Goal: Information Seeking & Learning: Learn about a topic

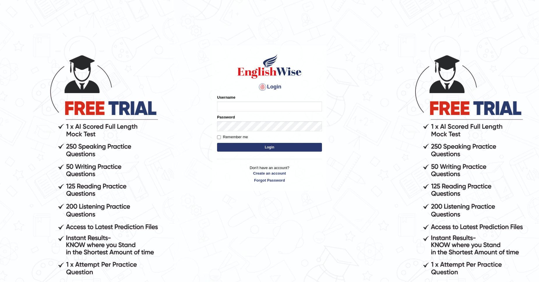
click at [234, 101] on div "Username" at bounding box center [269, 103] width 105 height 17
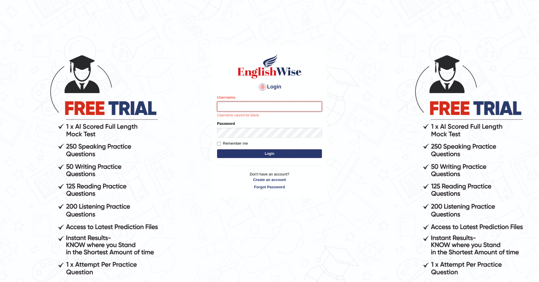
click at [234, 105] on input "Username" at bounding box center [269, 107] width 105 height 10
type input "eduardpostica"
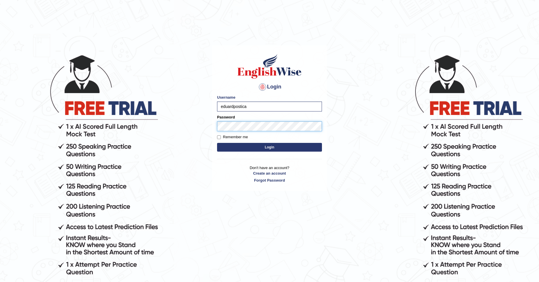
click at [217, 143] on button "Login" at bounding box center [269, 147] width 105 height 9
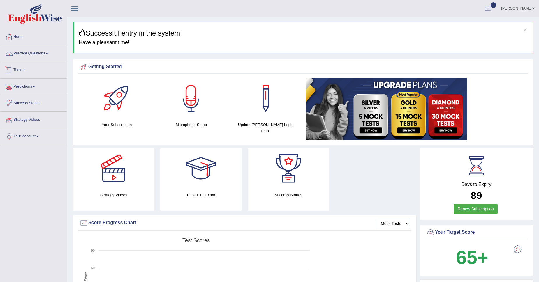
click at [47, 50] on link "Practice Questions" at bounding box center [33, 52] width 66 height 15
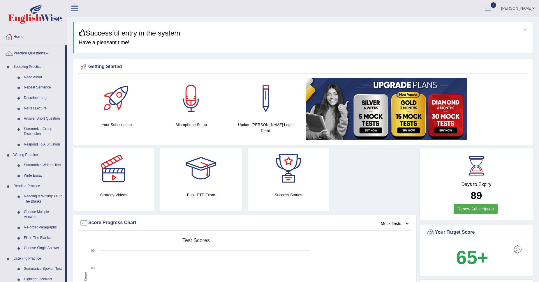
click at [30, 66] on link "Speaking Practice" at bounding box center [38, 67] width 54 height 10
click at [31, 75] on link "Read Aloud" at bounding box center [43, 77] width 44 height 10
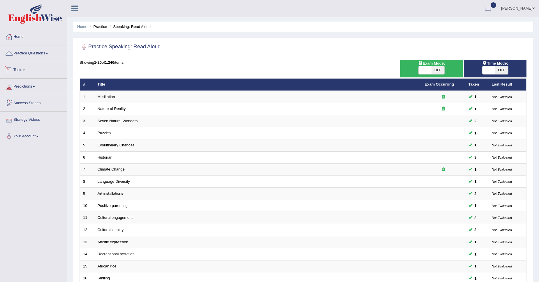
click at [40, 54] on link "Practice Questions" at bounding box center [33, 52] width 66 height 15
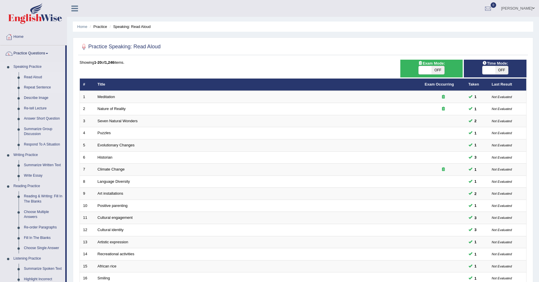
click at [38, 87] on link "Repeat Sentence" at bounding box center [43, 87] width 44 height 10
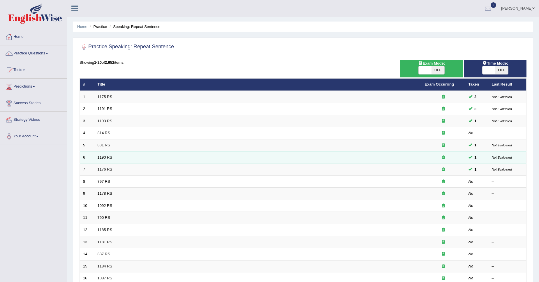
click at [105, 157] on link "1190 RS" at bounding box center [105, 157] width 15 height 4
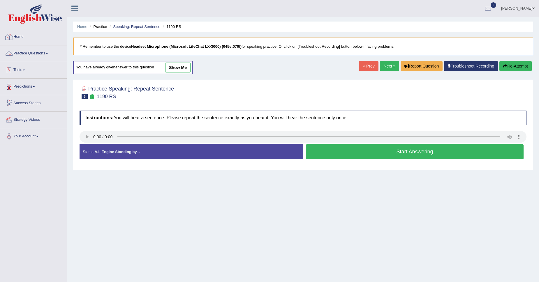
click at [43, 55] on link "Practice Questions" at bounding box center [33, 52] width 66 height 15
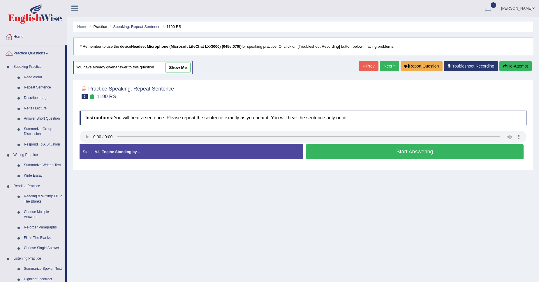
click at [337, 149] on button "Start Answering" at bounding box center [415, 152] width 218 height 15
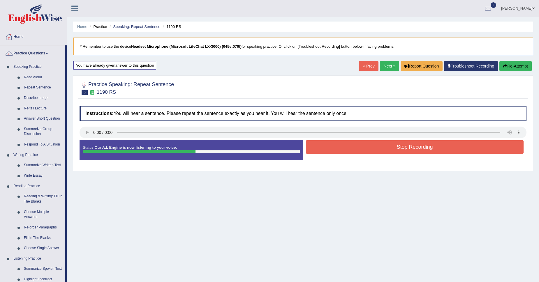
click at [337, 149] on button "Stop Recording" at bounding box center [415, 146] width 218 height 13
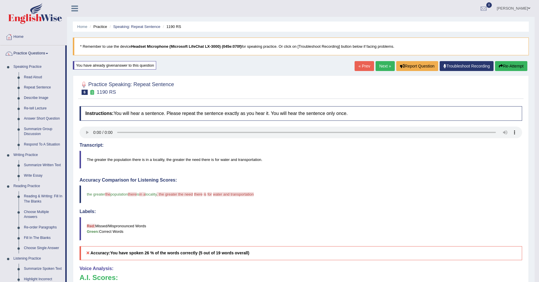
click at [378, 65] on link "Next »" at bounding box center [385, 66] width 19 height 10
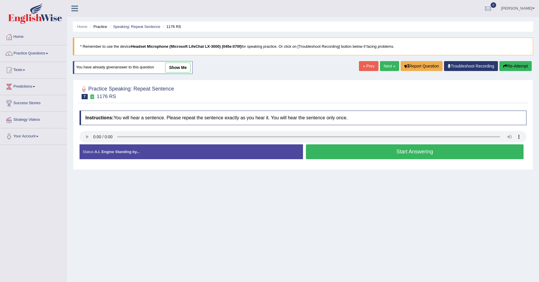
click at [403, 150] on button "Start Answering" at bounding box center [415, 152] width 218 height 15
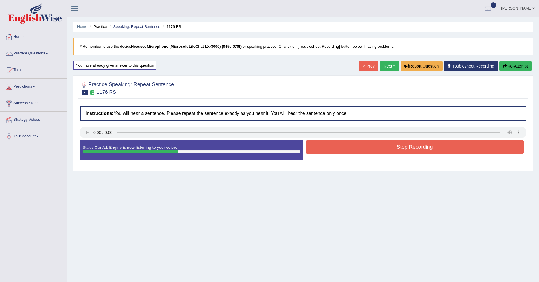
click at [402, 148] on button "Stop Recording" at bounding box center [415, 146] width 218 height 13
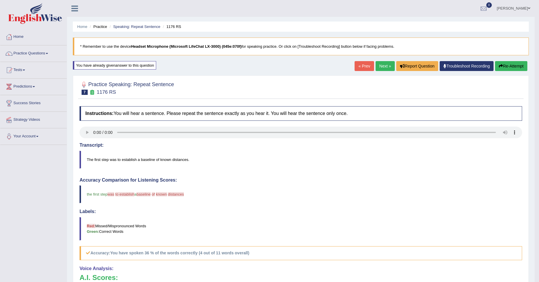
click at [388, 67] on link "Next »" at bounding box center [385, 66] width 19 height 10
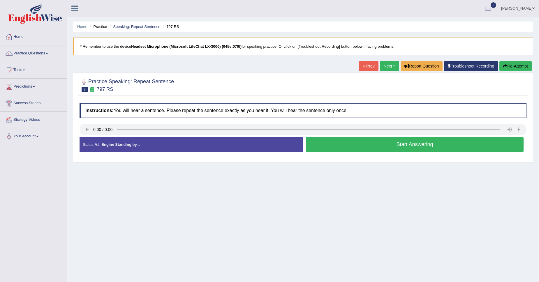
click at [361, 146] on button "Start Answering" at bounding box center [415, 144] width 218 height 15
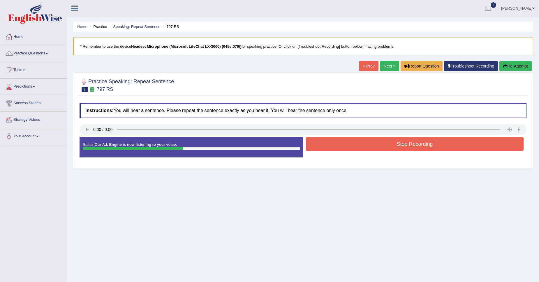
click at [359, 142] on button "Stop Recording" at bounding box center [415, 144] width 218 height 13
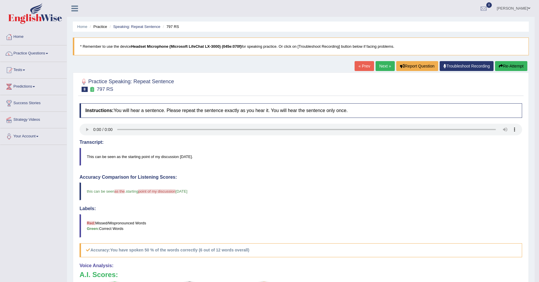
click at [378, 65] on link "Next »" at bounding box center [385, 66] width 19 height 10
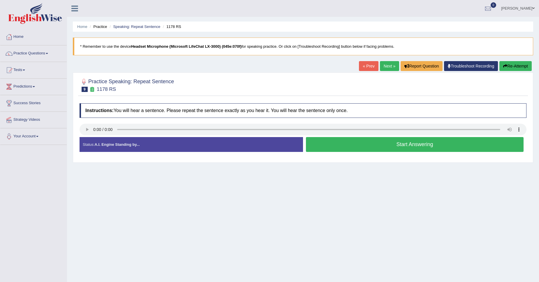
click at [347, 146] on button "Start Answering" at bounding box center [415, 144] width 218 height 15
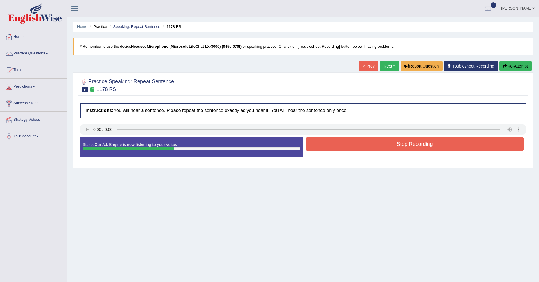
click at [418, 144] on button "Stop Recording" at bounding box center [415, 144] width 218 height 13
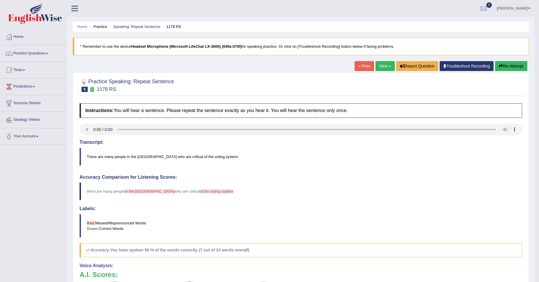
click at [511, 63] on button "Re-Attempt" at bounding box center [511, 66] width 32 height 10
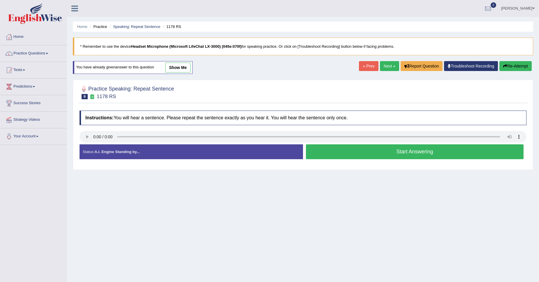
click at [366, 152] on button "Start Answering" at bounding box center [415, 152] width 218 height 15
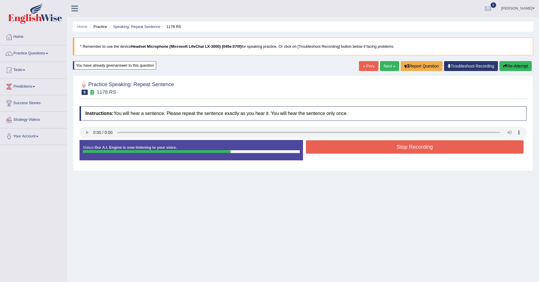
click at [360, 148] on button "Stop Recording" at bounding box center [415, 146] width 218 height 13
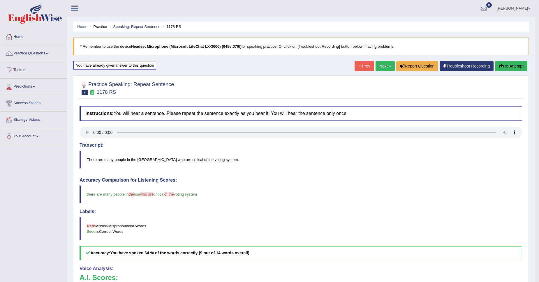
click at [386, 67] on link "Next »" at bounding box center [385, 66] width 19 height 10
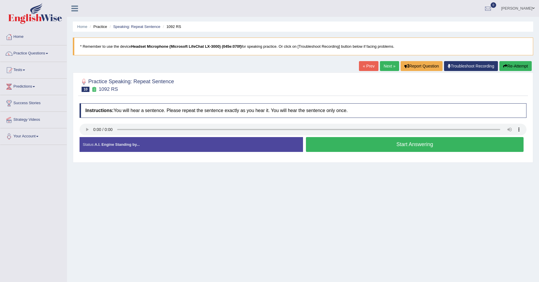
click at [388, 148] on button "Start Answering" at bounding box center [415, 144] width 218 height 15
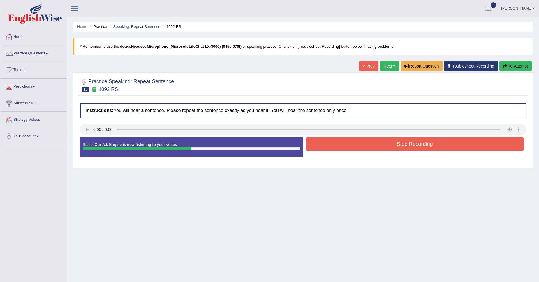
click at [388, 148] on button "Stop Recording" at bounding box center [415, 144] width 218 height 13
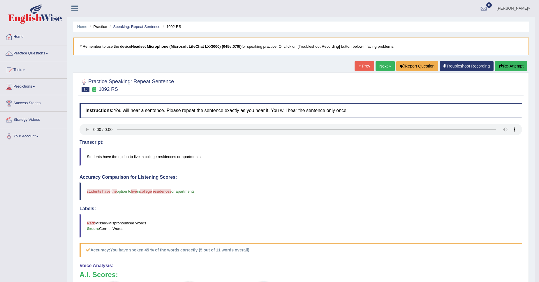
click at [387, 66] on link "Next »" at bounding box center [385, 66] width 19 height 10
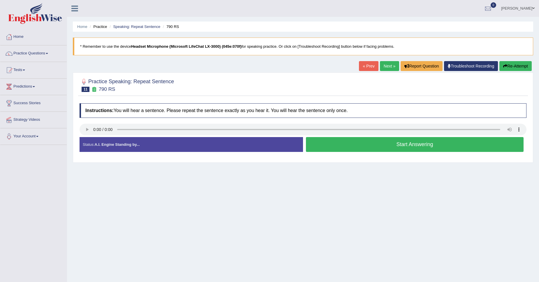
click at [386, 68] on link "Next »" at bounding box center [389, 66] width 19 height 10
click at [389, 142] on button "Start Answering" at bounding box center [415, 144] width 218 height 15
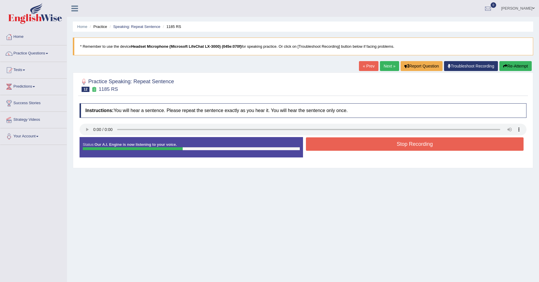
click at [459, 142] on button "Stop Recording" at bounding box center [415, 144] width 218 height 13
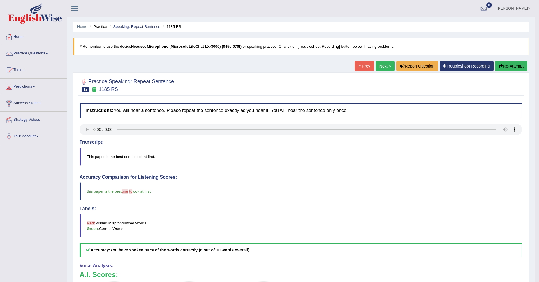
click at [387, 68] on link "Next »" at bounding box center [385, 66] width 19 height 10
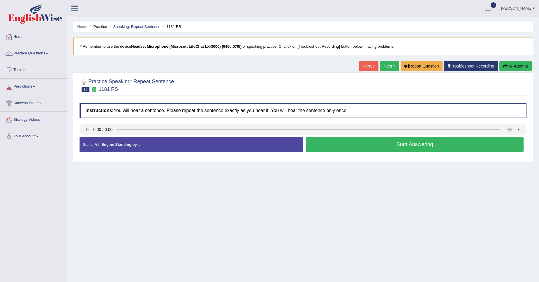
click at [355, 143] on button "Start Answering" at bounding box center [415, 144] width 218 height 15
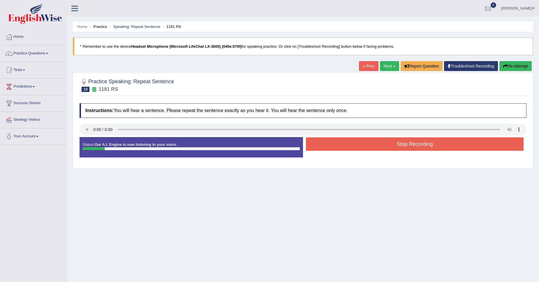
click at [319, 143] on button "Stop Recording" at bounding box center [415, 144] width 218 height 13
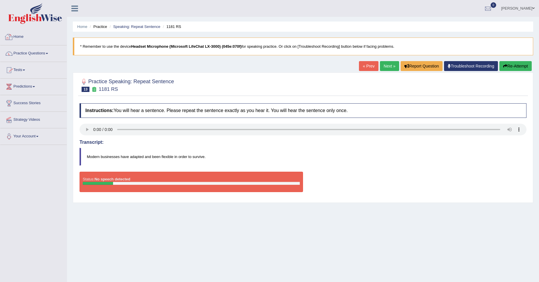
click at [36, 52] on link "Practice Questions" at bounding box center [33, 52] width 66 height 15
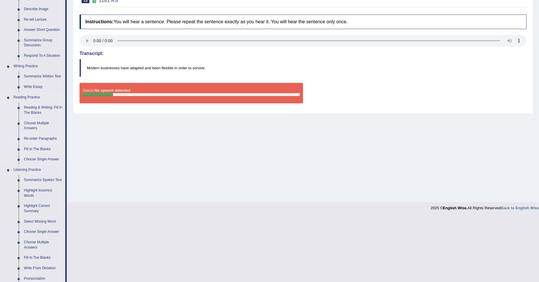
scroll to position [84, 0]
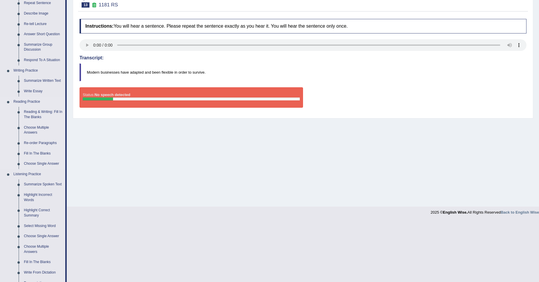
click at [33, 101] on link "Reading Practice" at bounding box center [38, 102] width 54 height 10
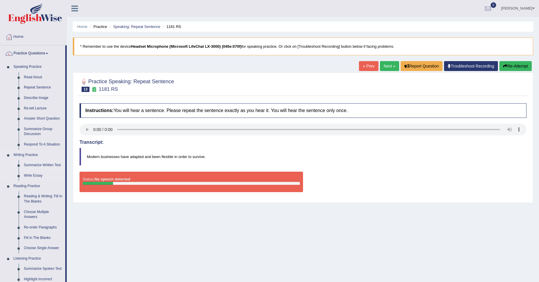
click at [43, 165] on link "Summarize Written Text" at bounding box center [43, 165] width 44 height 10
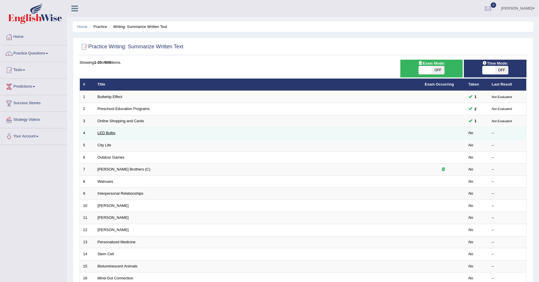
click at [103, 131] on link "LED Bulbs" at bounding box center [107, 133] width 18 height 4
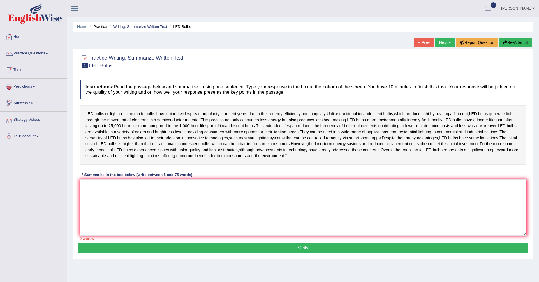
click at [36, 54] on link "Practice Questions" at bounding box center [33, 52] width 66 height 15
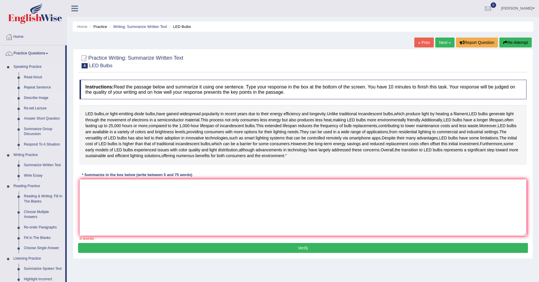
click at [39, 99] on link "Describe Image" at bounding box center [43, 98] width 44 height 10
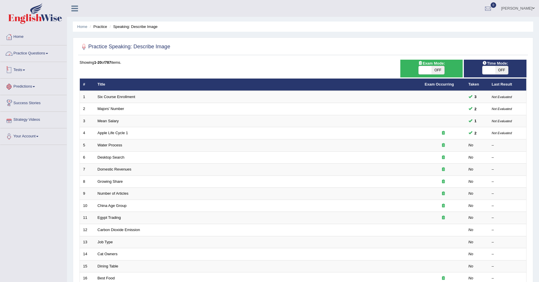
click at [32, 54] on link "Practice Questions" at bounding box center [33, 52] width 66 height 15
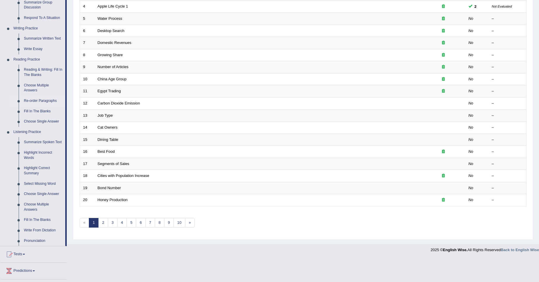
scroll to position [127, 0]
click at [44, 142] on link "Summarize Spoken Text" at bounding box center [43, 142] width 44 height 10
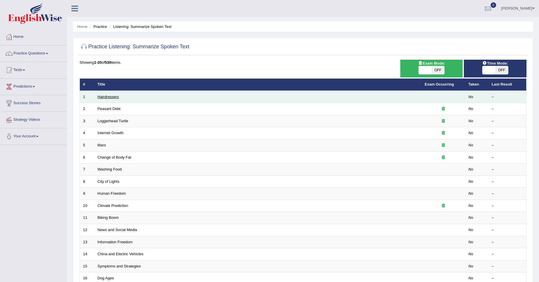
click at [106, 95] on link "Hairdressers" at bounding box center [109, 97] width 22 height 4
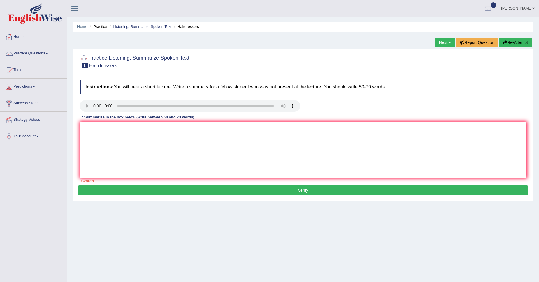
click at [114, 127] on textarea at bounding box center [303, 150] width 447 height 57
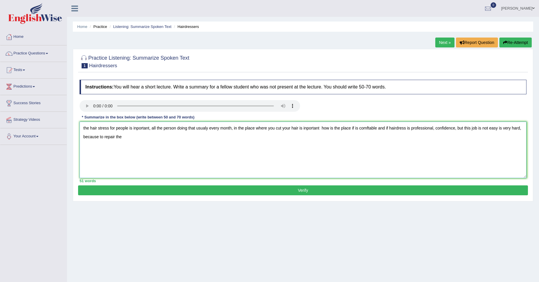
click at [352, 128] on textarea "the hair stress for people is inportant, all the person doing that usualy every…" at bounding box center [303, 150] width 447 height 57
click at [146, 134] on textarea "the hair stress for people is inportant, all the person doing that usualy every…" at bounding box center [303, 150] width 447 height 57
type textarea "the hair stress for people is inportant, all the person doing that usualy every…"
click at [213, 190] on button "Verify" at bounding box center [303, 191] width 450 height 10
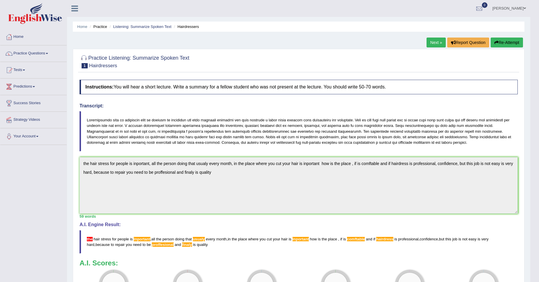
click at [505, 42] on button "Re-Attempt" at bounding box center [507, 43] width 32 height 10
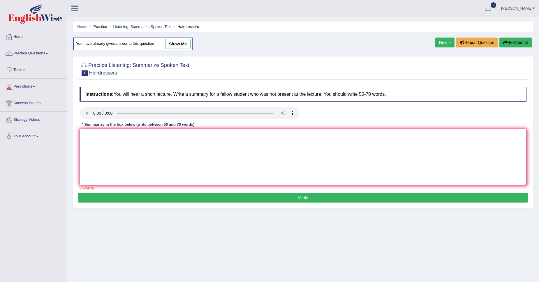
click at [90, 141] on textarea at bounding box center [303, 157] width 447 height 57
type textarea "t"
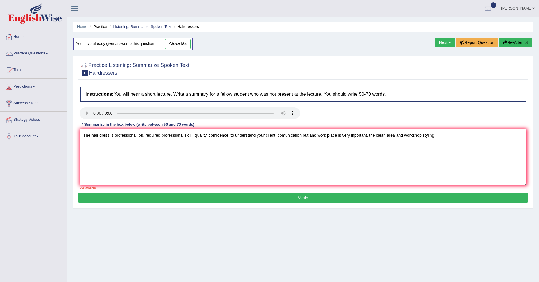
click at [374, 136] on textarea "The hair dress is professional job, required professional skill, quality, confi…" at bounding box center [303, 157] width 447 height 57
click at [437, 135] on textarea "The hair dress is professional job, required professional skill, quality, confi…" at bounding box center [303, 157] width 447 height 57
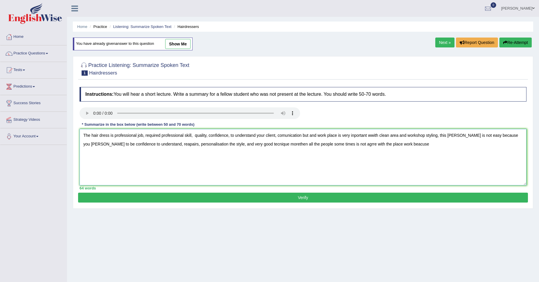
click at [371, 138] on textarea "The hair dress is professional job, required professional skill, quality, confi…" at bounding box center [303, 157] width 447 height 57
click at [391, 150] on textarea "The hair dress is professional job, required professional skill, quality, confi…" at bounding box center [303, 157] width 447 height 57
type textarea "The hair dress is professional job, required professional skill, quality, confi…"
click at [315, 198] on button "Verify" at bounding box center [303, 198] width 450 height 10
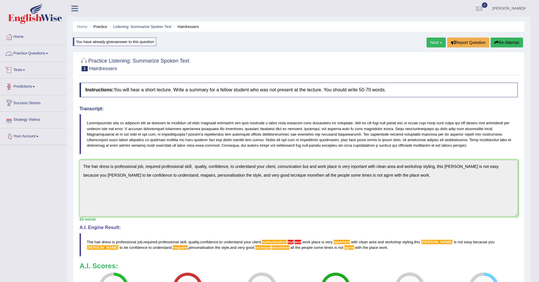
click at [27, 52] on link "Practice Questions" at bounding box center [33, 52] width 66 height 15
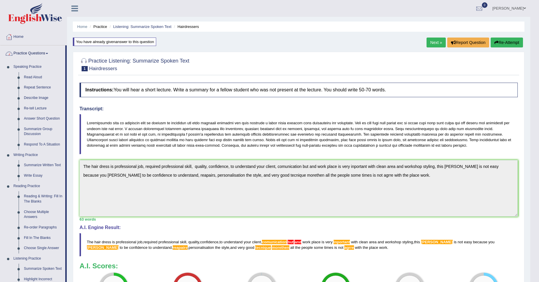
click at [27, 52] on link "Practice Questions" at bounding box center [32, 52] width 65 height 15
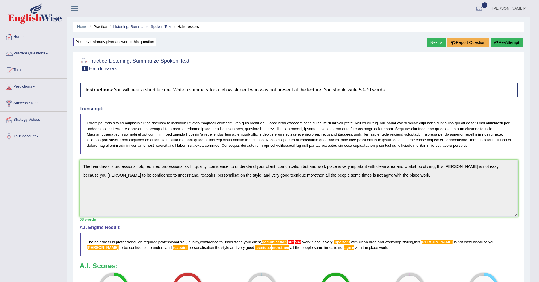
click at [427, 42] on link "Next »" at bounding box center [436, 43] width 19 height 10
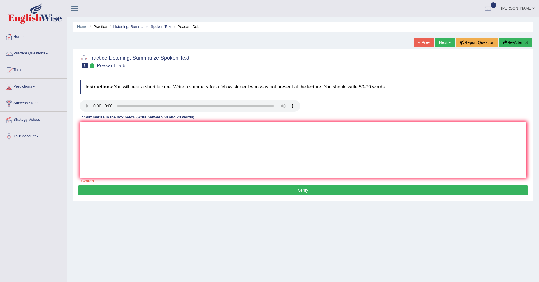
drag, startPoint x: 448, startPoint y: 41, endPoint x: 445, endPoint y: 46, distance: 5.9
click at [448, 41] on link "Next »" at bounding box center [444, 43] width 19 height 10
click at [445, 34] on div "Home Practice Listening: Summarize Spoken Text Loggerhead Turtle « Prev Next » …" at bounding box center [303, 145] width 472 height 291
click at [444, 40] on link "Next »" at bounding box center [444, 43] width 19 height 10
click at [529, 7] on link "Eduard" at bounding box center [518, 7] width 42 height 15
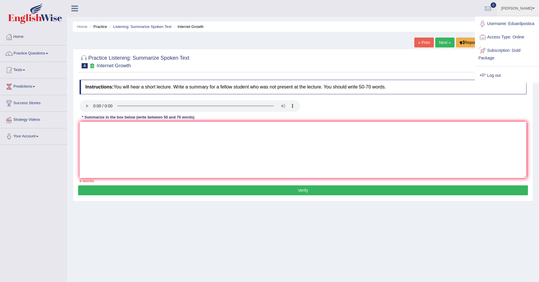
click at [493, 73] on link "Log out" at bounding box center [506, 75] width 63 height 13
